Goal: Task Accomplishment & Management: Complete application form

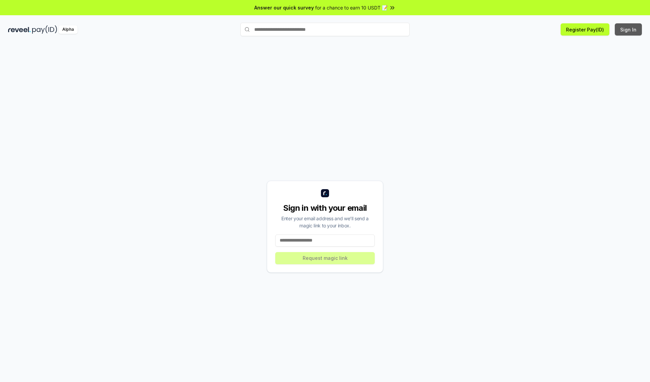
click at [629, 29] on button "Sign In" at bounding box center [628, 29] width 27 height 12
type input "**********"
click at [325, 258] on button "Request magic link" at bounding box center [325, 258] width 100 height 12
